Goal: Entertainment & Leisure: Consume media (video, audio)

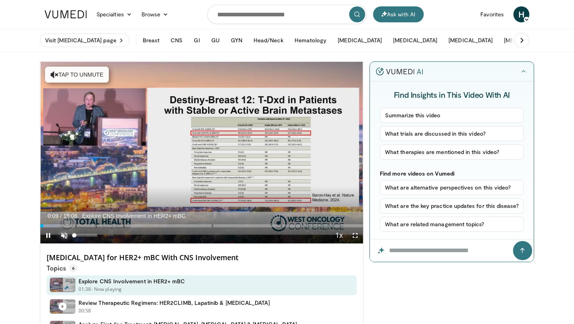
click at [67, 233] on span "Video Player" at bounding box center [64, 235] width 16 height 16
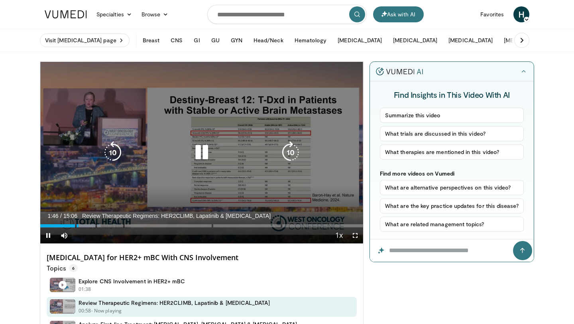
click at [210, 153] on icon "Video Player" at bounding box center [202, 152] width 22 height 22
